Goal: Transaction & Acquisition: Purchase product/service

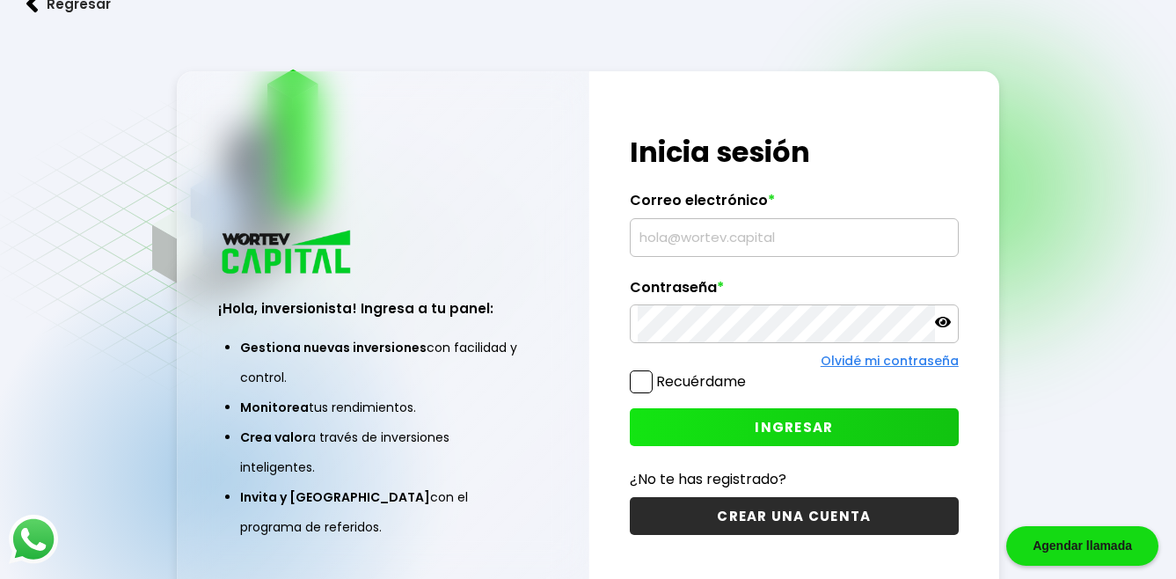
type input "[EMAIL_ADDRESS][DOMAIN_NAME]"
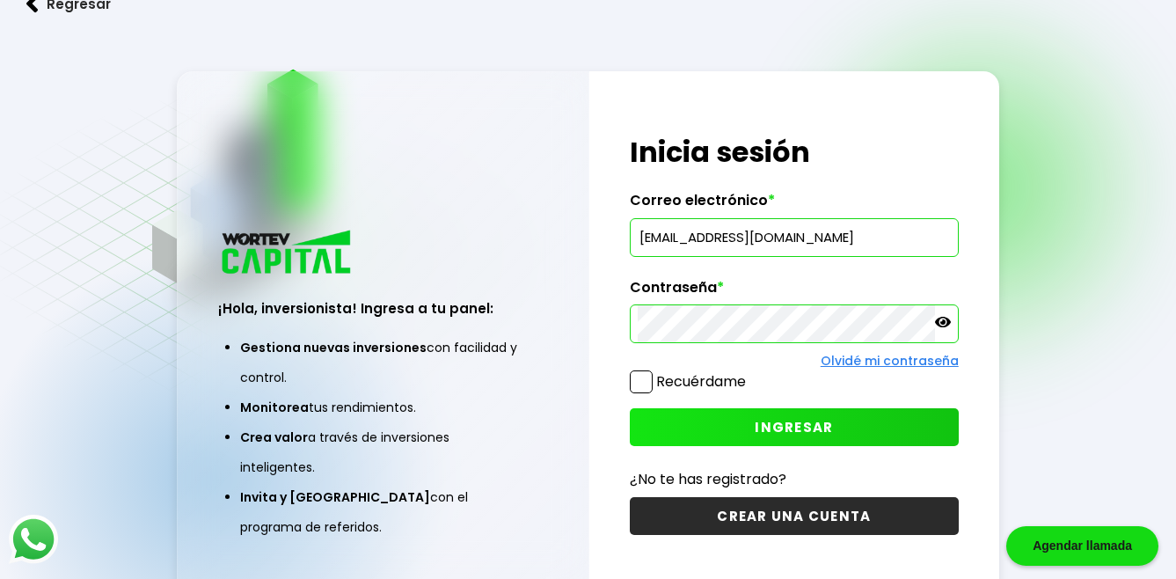
click at [642, 377] on span at bounding box center [641, 381] width 23 height 23
click at [749, 373] on input "Recuérdame" at bounding box center [749, 373] width 0 height 0
click at [796, 426] on span "INGRESAR" at bounding box center [794, 427] width 78 height 18
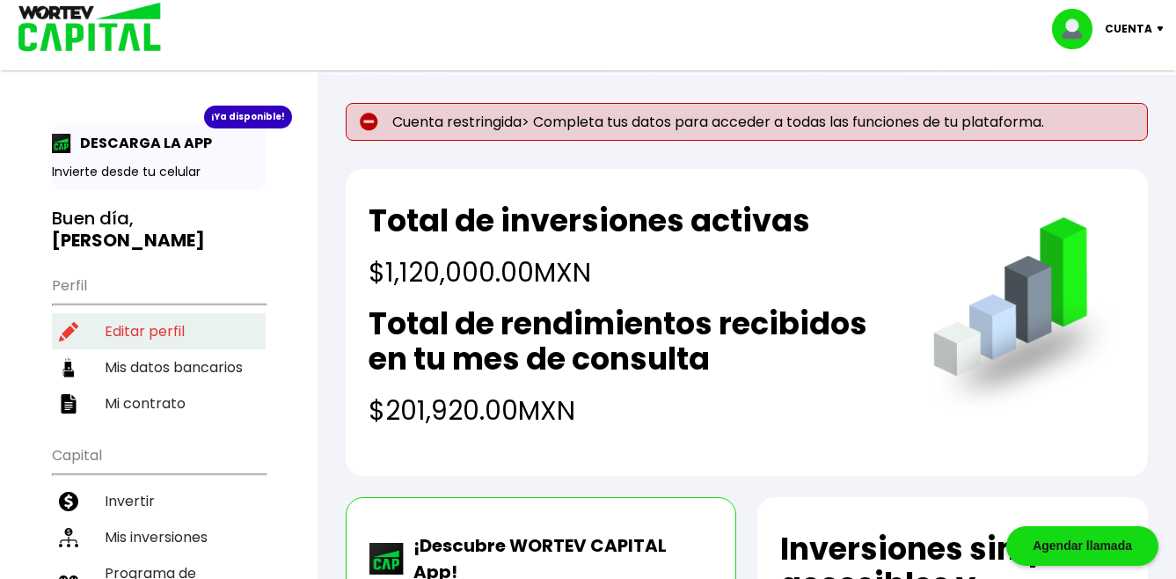
click at [156, 313] on li "Editar perfil" at bounding box center [159, 331] width 214 height 36
select select "Hombre"
select select "Licenciatura"
select select "MX"
select select "Banamex"
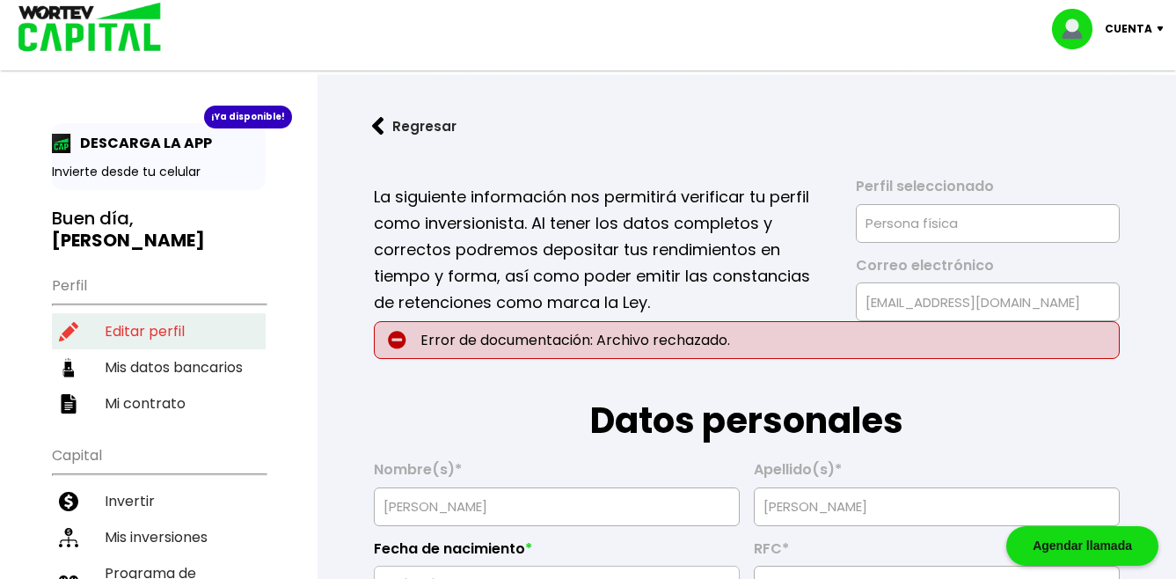
type input "[DATE]"
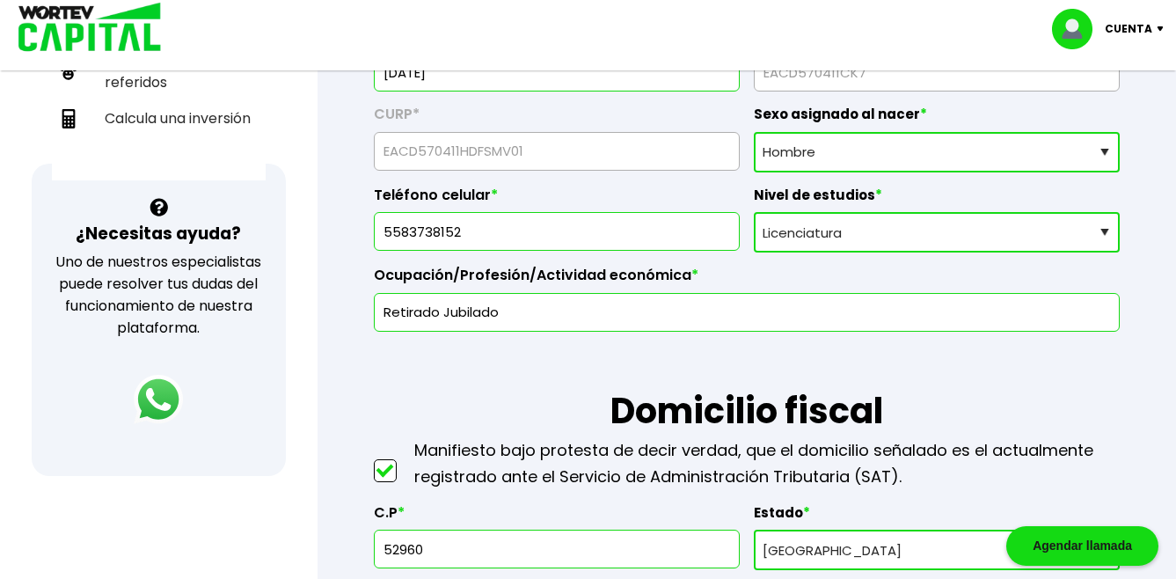
scroll to position [528, 0]
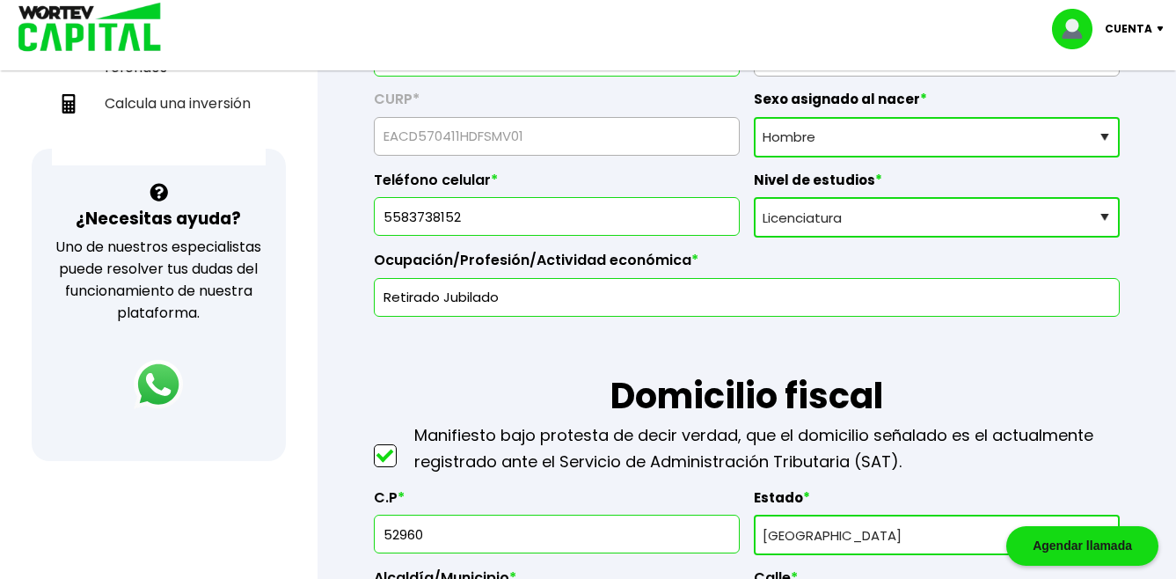
click at [475, 216] on input "5583738152" at bounding box center [557, 216] width 350 height 37
type input "5514924257"
click at [405, 351] on h1 "Domicilio fiscal" at bounding box center [747, 370] width 746 height 106
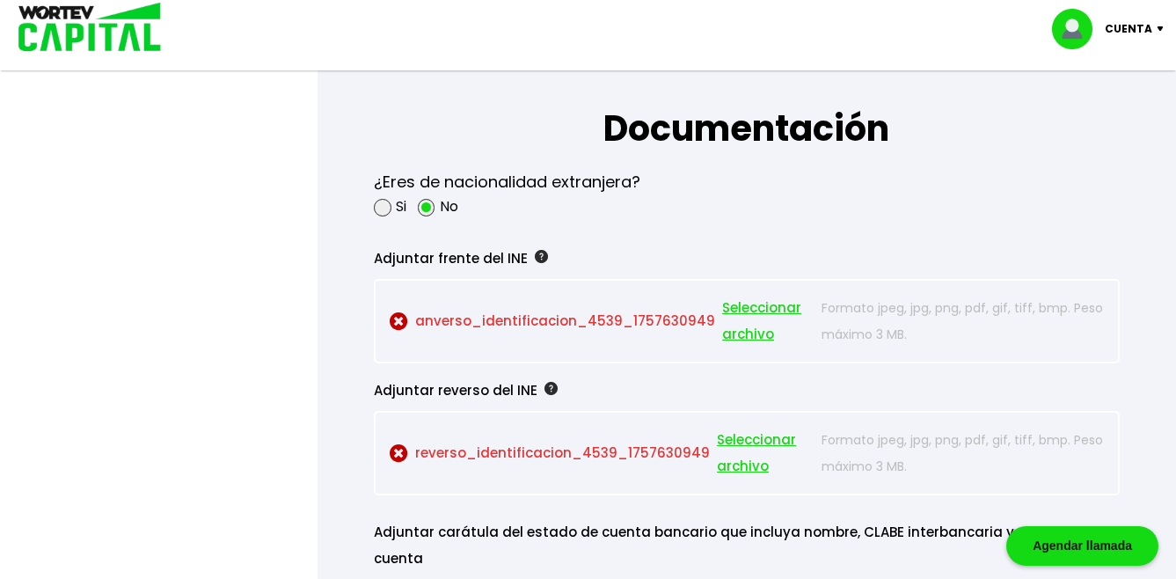
scroll to position [1495, 0]
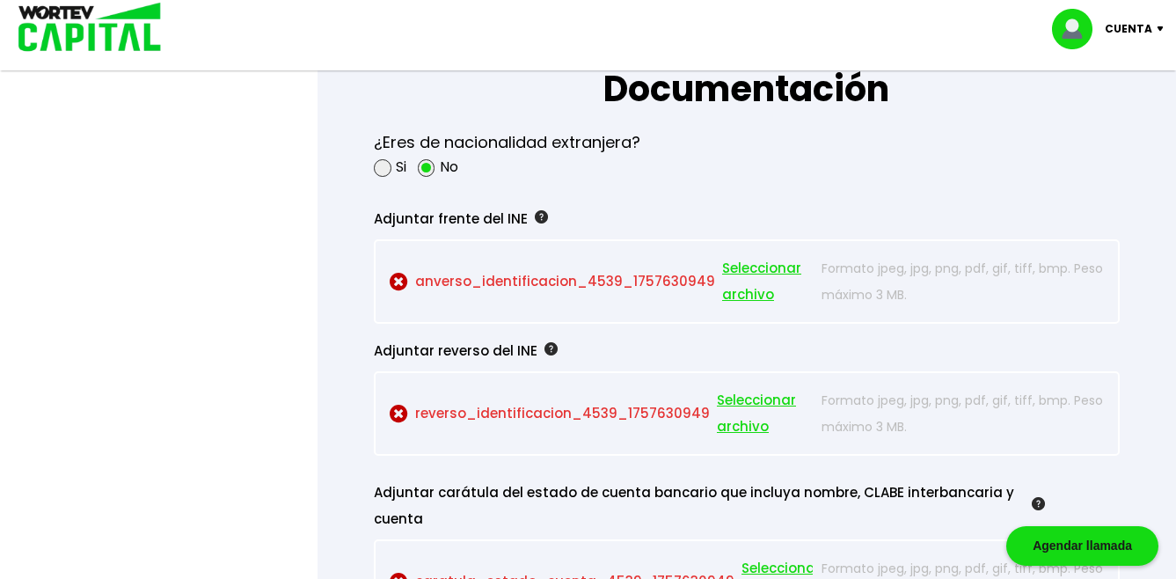
click at [565, 279] on p "anverso_identificacion_4539_1757630949 Seleccionar archivo" at bounding box center [601, 281] width 423 height 53
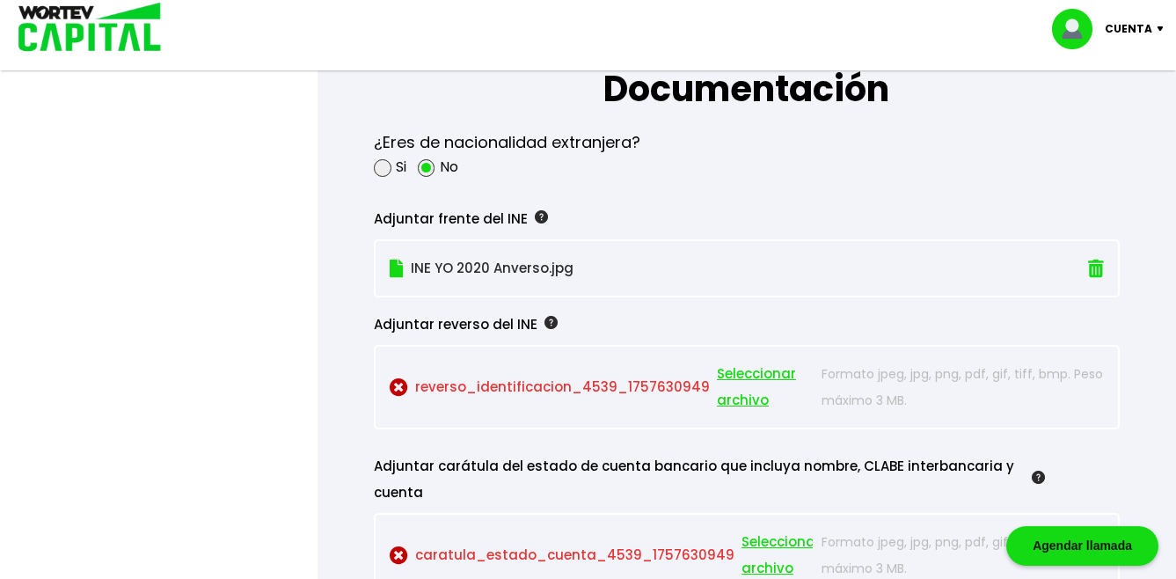
click at [566, 384] on p "reverso_identificacion_4539_1757630949 Seleccionar archivo" at bounding box center [601, 387] width 423 height 53
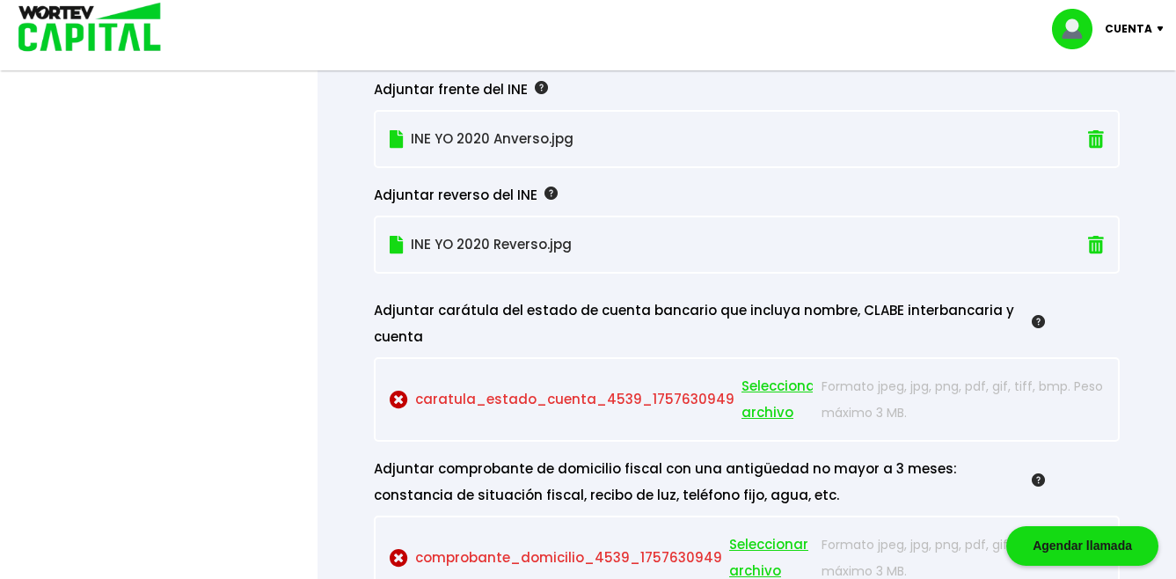
scroll to position [1671, 0]
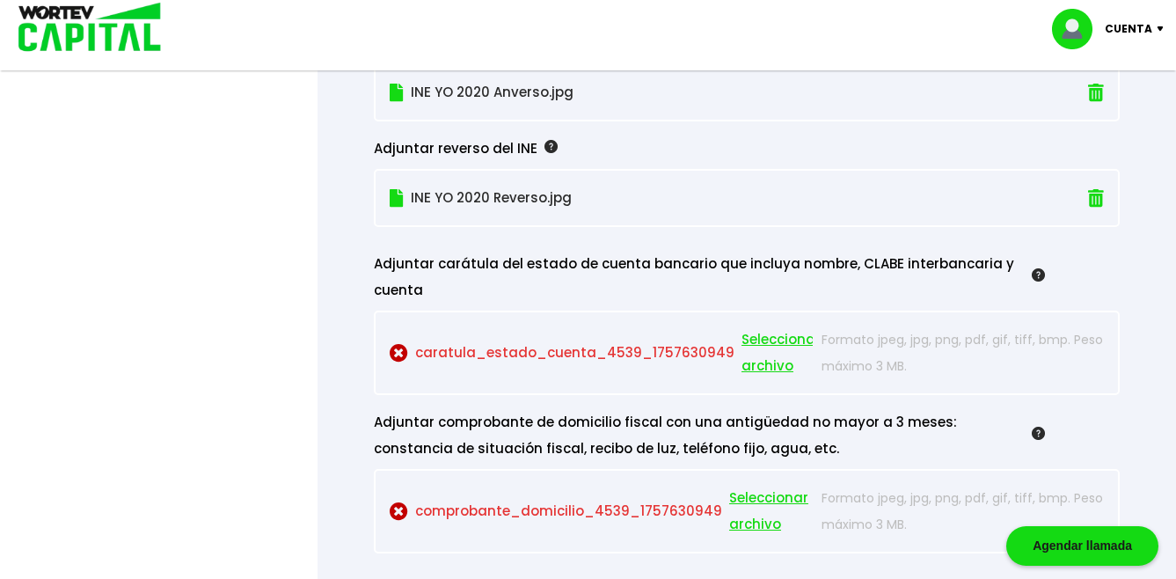
click at [542, 514] on p "comprobante_domicilio_4539_1757630949 Seleccionar archivo" at bounding box center [601, 511] width 423 height 53
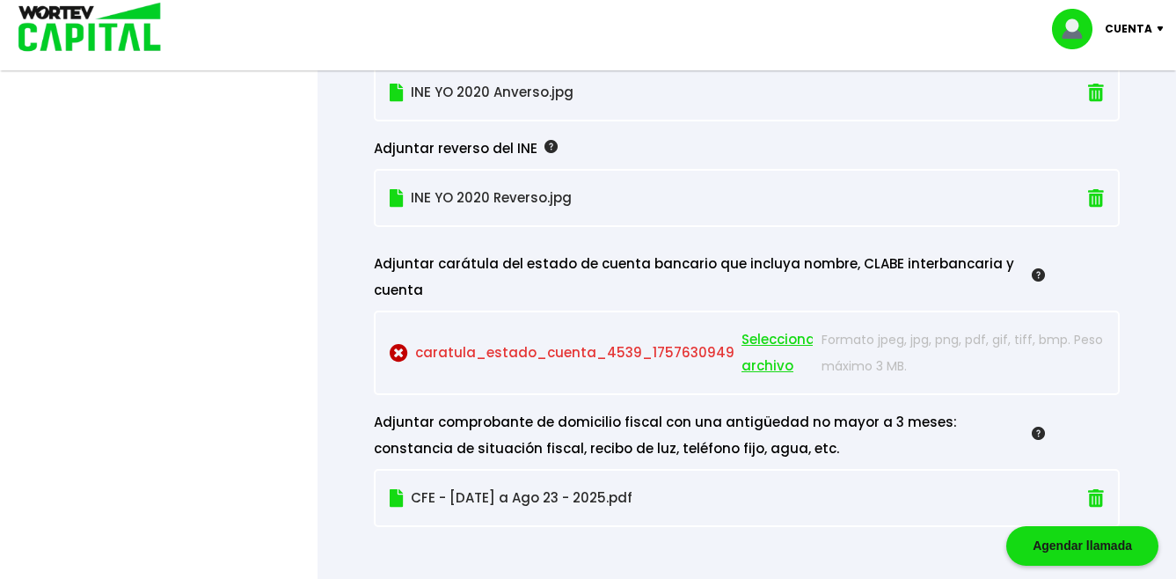
click at [561, 354] on p "caratula_estado_cuenta_4539_1757630949 Seleccionar archivo" at bounding box center [601, 352] width 423 height 53
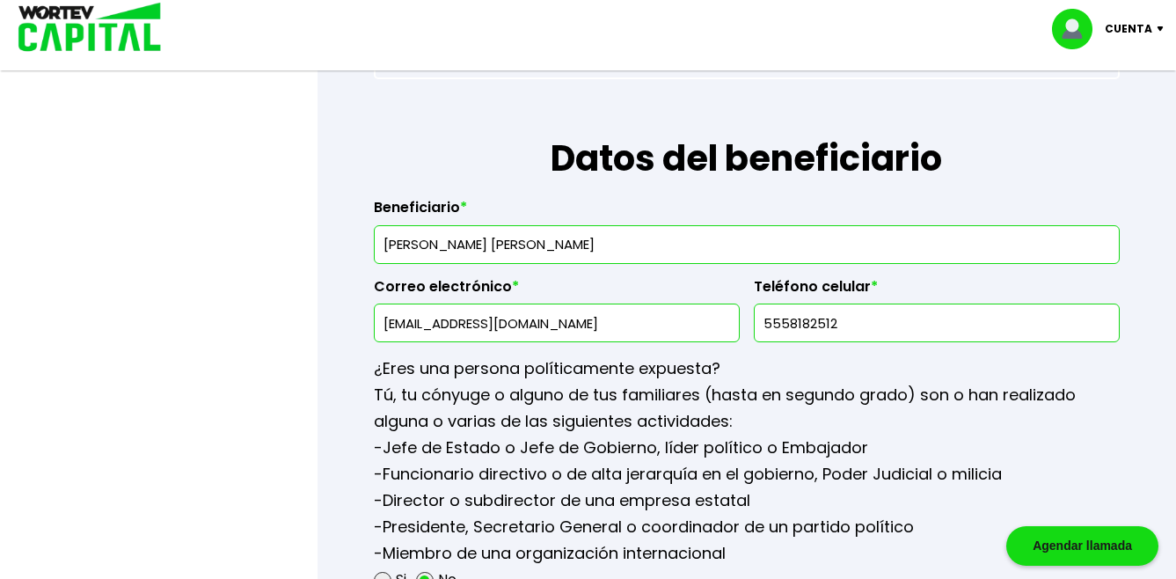
scroll to position [2111, 0]
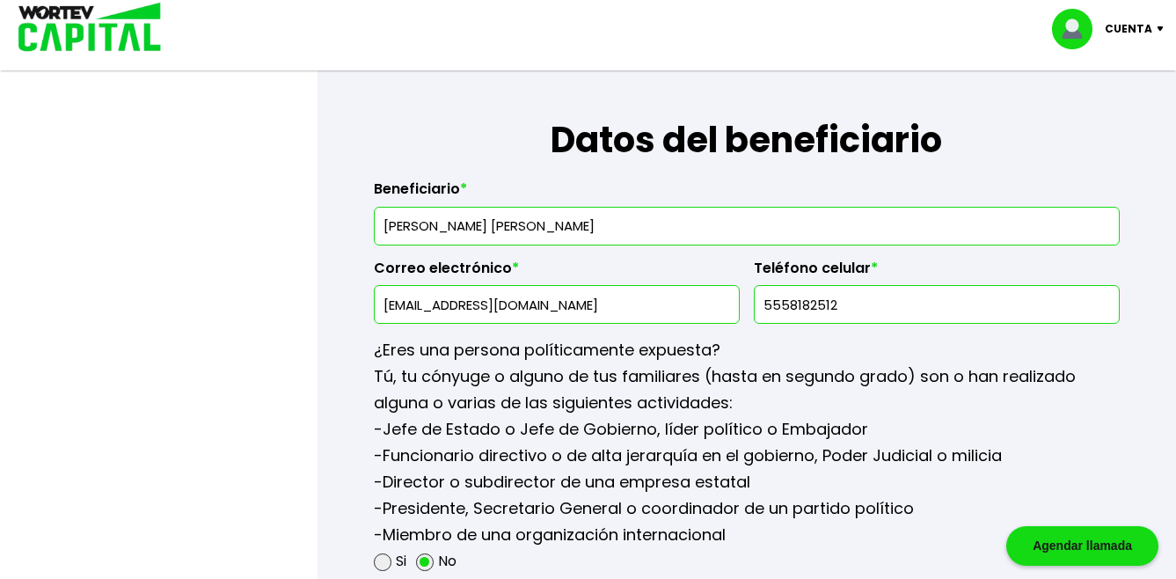
drag, startPoint x: 446, startPoint y: 303, endPoint x: 380, endPoint y: 304, distance: 66.0
click at [380, 304] on div "[EMAIL_ADDRESS][DOMAIN_NAME]" at bounding box center [557, 304] width 366 height 39
type input "[EMAIL_ADDRESS][DOMAIN_NAME]"
click at [308, 277] on div at bounding box center [588, 289] width 1176 height 579
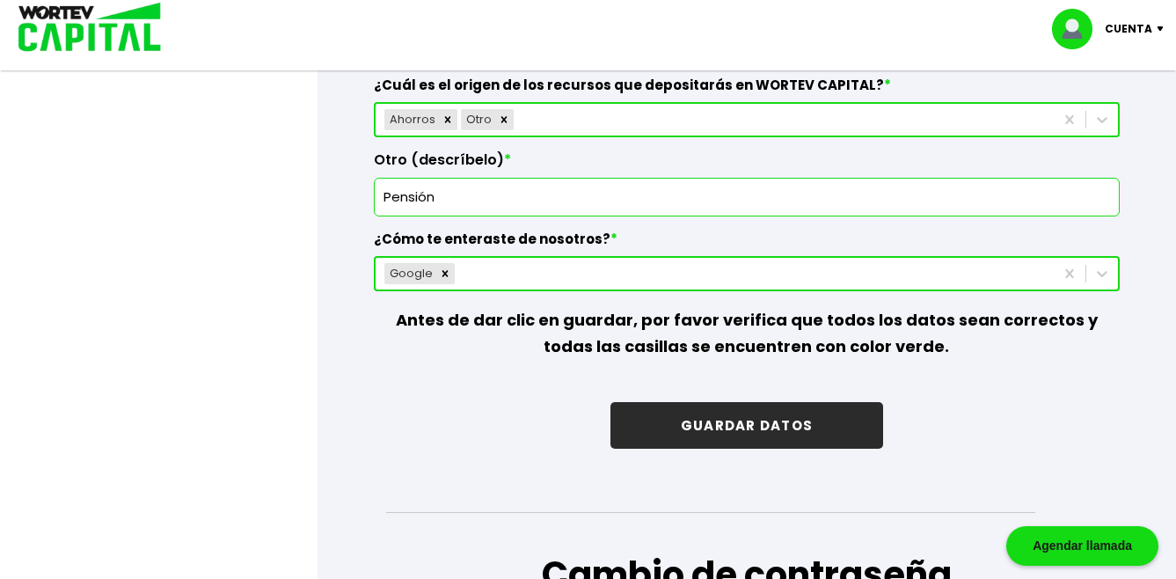
scroll to position [2639, 0]
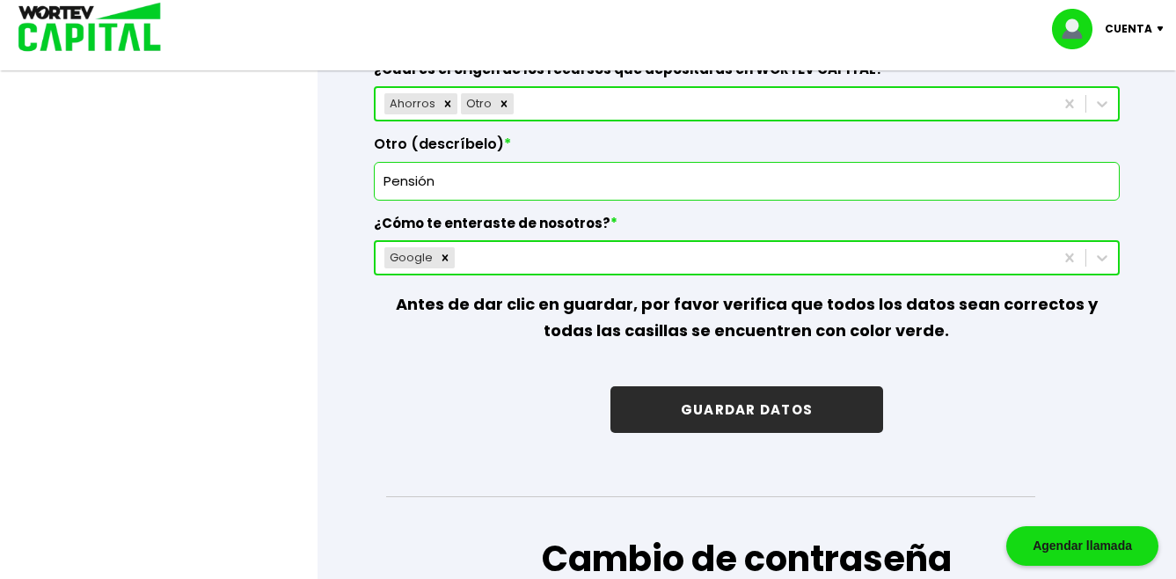
click at [768, 409] on button "GUARDAR DATOS" at bounding box center [746, 409] width 273 height 47
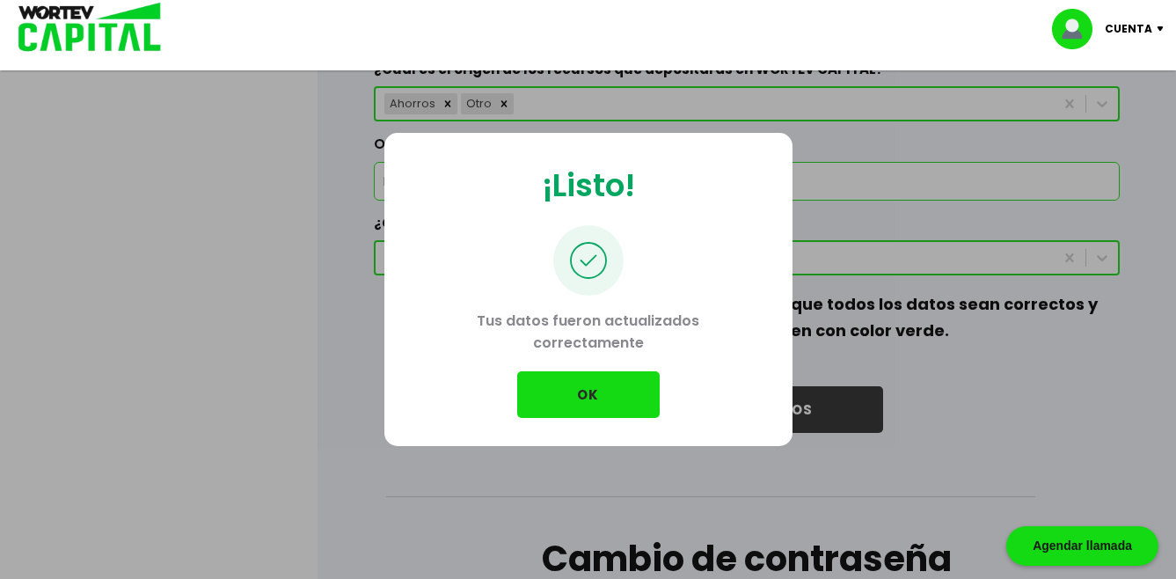
click at [586, 393] on button "OK" at bounding box center [588, 394] width 142 height 47
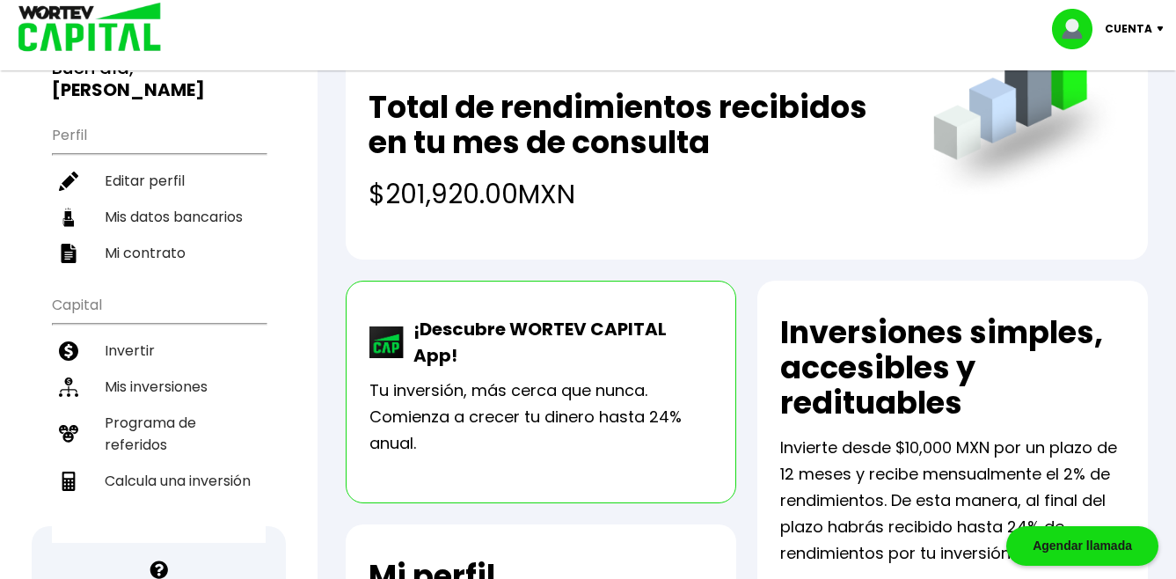
scroll to position [264, 0]
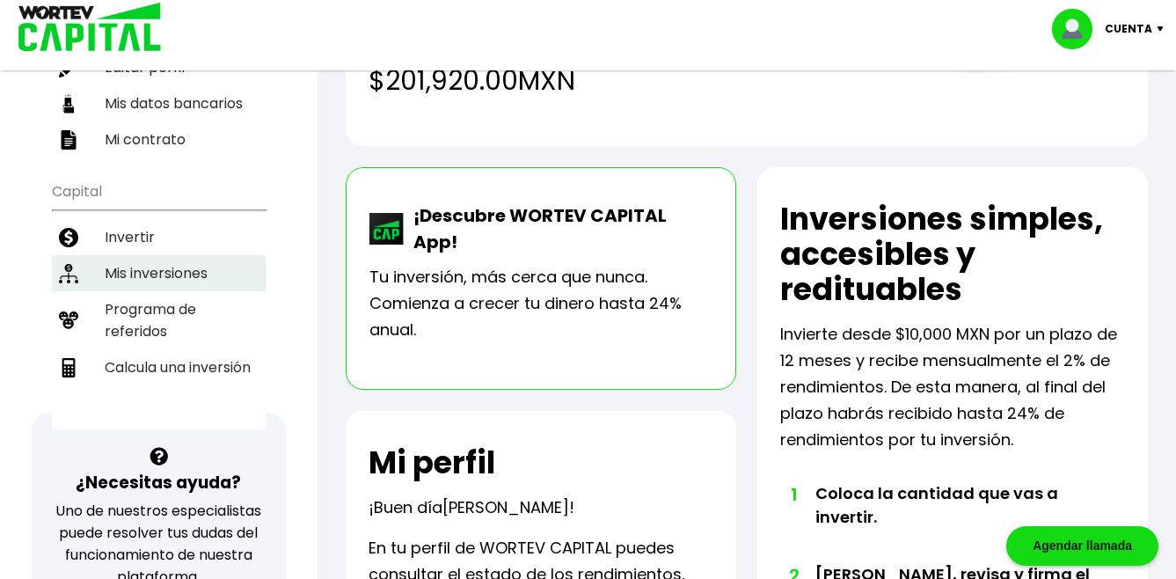
click at [164, 255] on li "Mis inversiones" at bounding box center [159, 273] width 214 height 36
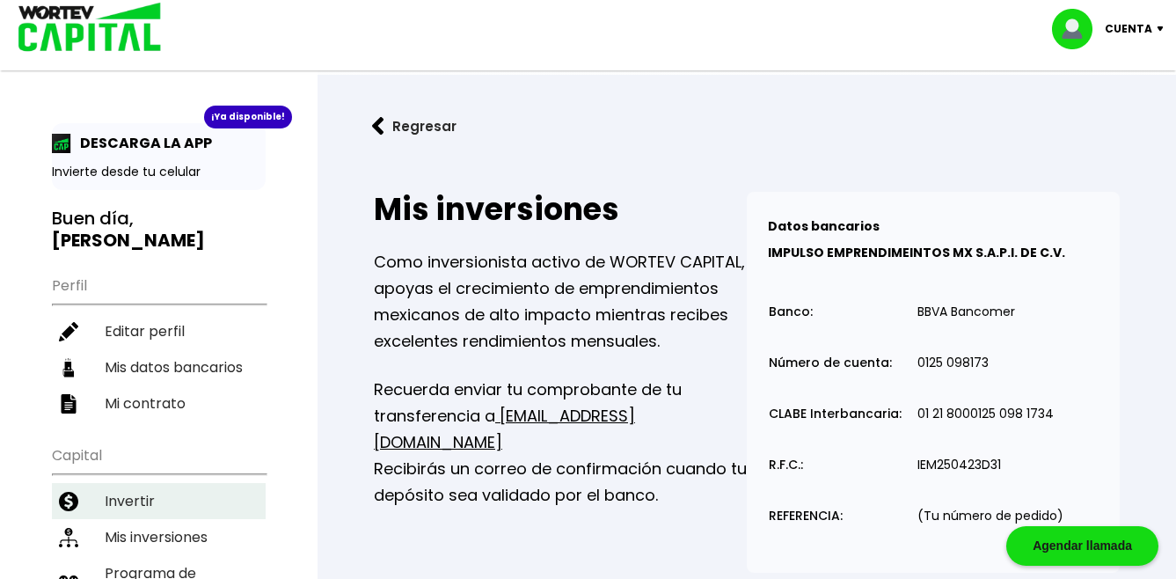
click at [121, 483] on li "Invertir" at bounding box center [159, 501] width 214 height 36
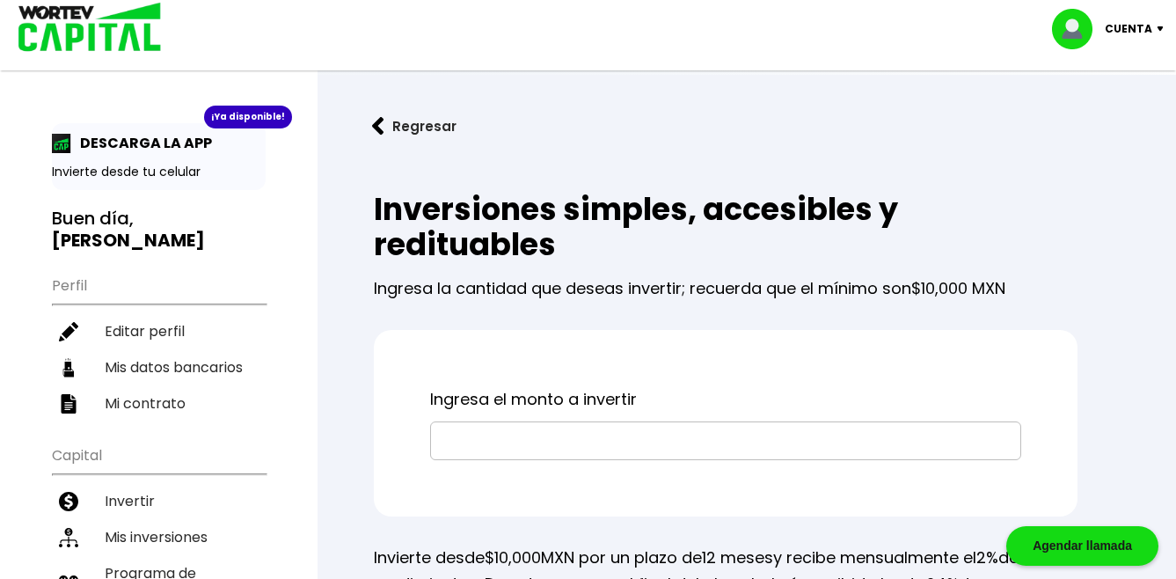
click at [516, 446] on input "text" at bounding box center [725, 440] width 575 height 37
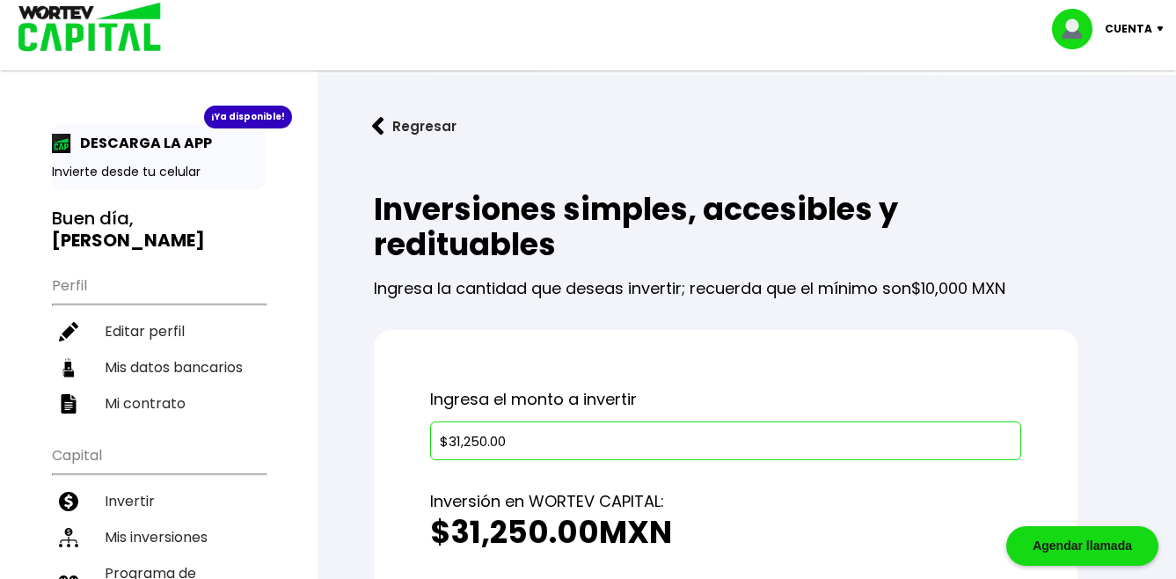
type input "$31,250.00"
click at [558, 330] on div "Ingresa el monto a invertir $31,250.00 Inversión en WORTEV CAPITAL: $31,250.00 …" at bounding box center [726, 557] width 704 height 455
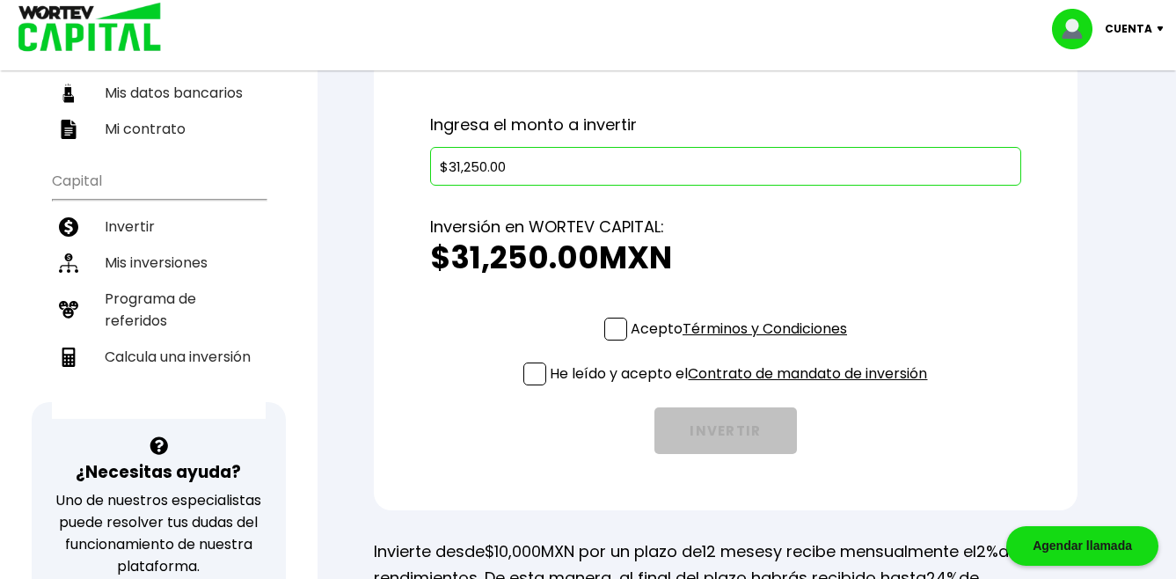
scroll to position [352, 0]
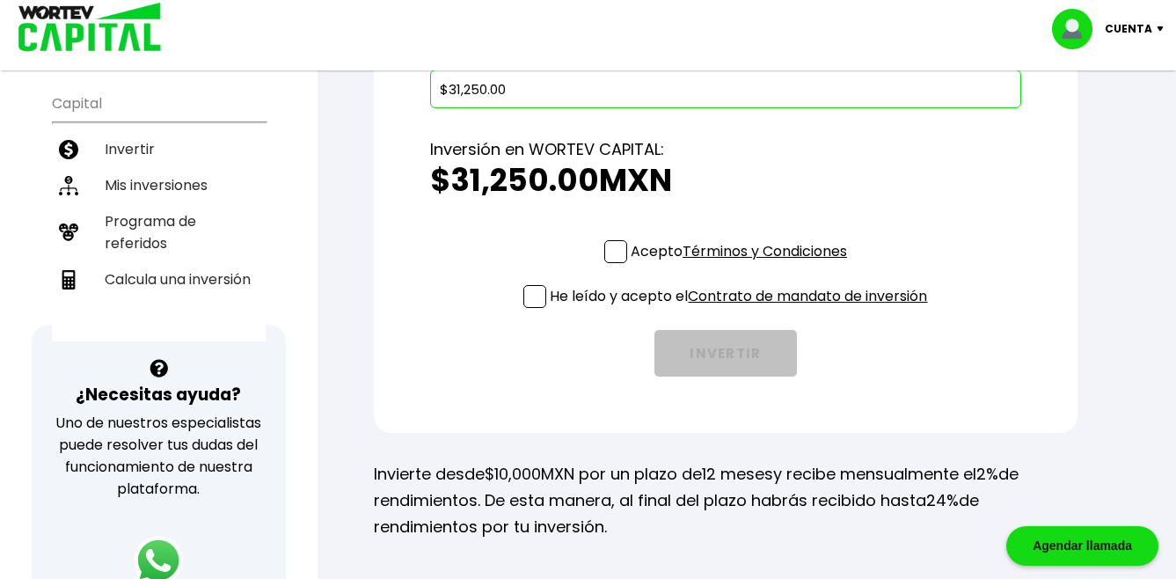
click at [612, 245] on span at bounding box center [615, 251] width 23 height 23
click at [742, 265] on input "Acepto Términos y Condiciones" at bounding box center [742, 265] width 0 height 0
click at [531, 289] on span at bounding box center [534, 296] width 23 height 23
click at [742, 310] on input "He leído y acepto el Contrato de mandato de inversión" at bounding box center [742, 310] width 0 height 0
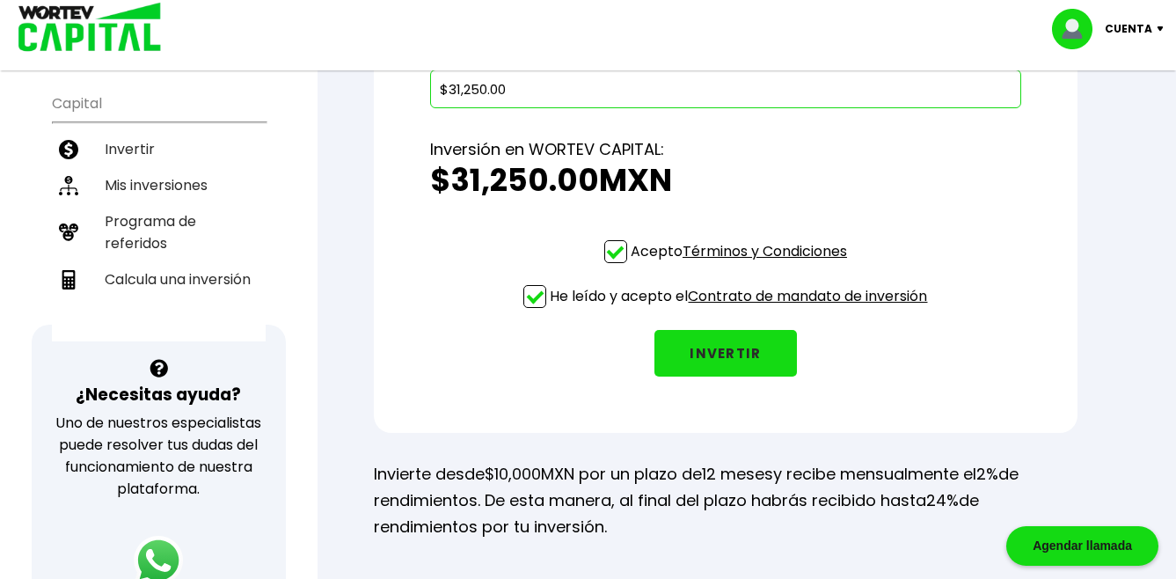
click at [726, 350] on button "INVERTIR" at bounding box center [725, 353] width 142 height 47
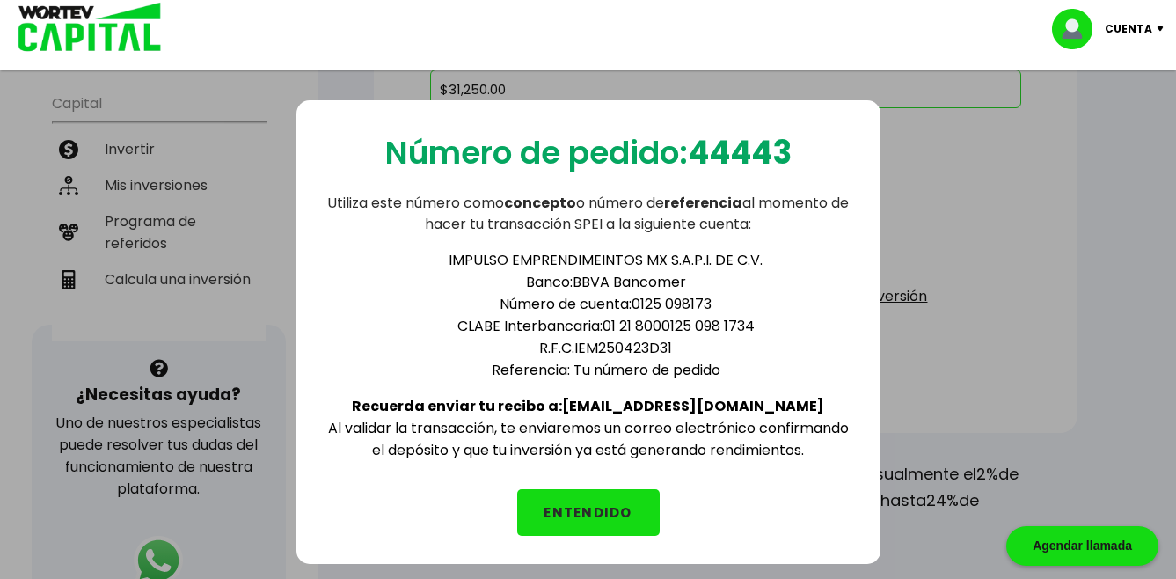
click at [588, 509] on button "ENTENDIDO" at bounding box center [588, 512] width 142 height 47
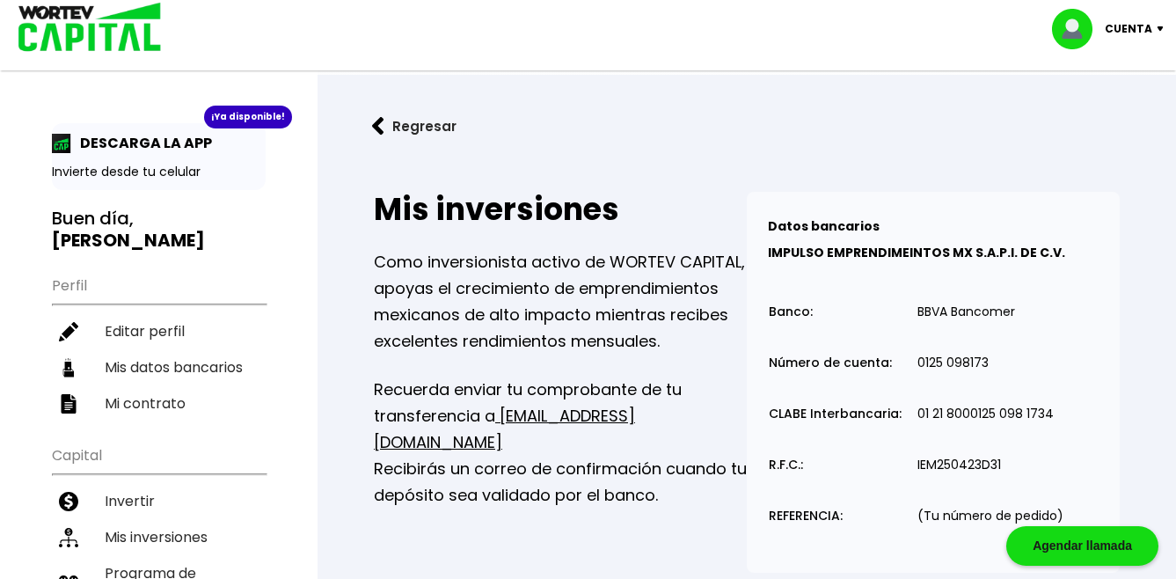
click at [1161, 26] on img at bounding box center [1164, 28] width 24 height 5
click at [1108, 113] on li "Cerrar sesión" at bounding box center [1110, 117] width 141 height 36
